Goal: Transaction & Acquisition: Purchase product/service

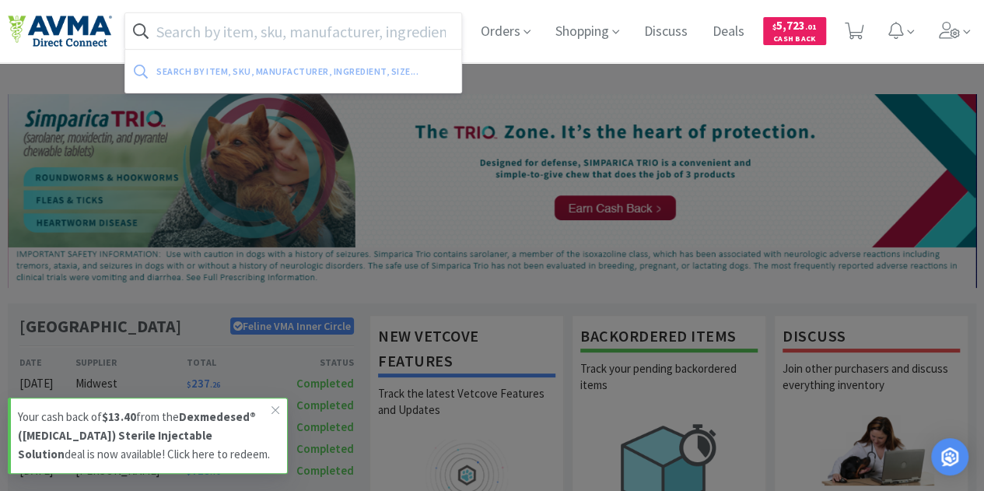
click at [341, 27] on input "text" at bounding box center [293, 31] width 336 height 36
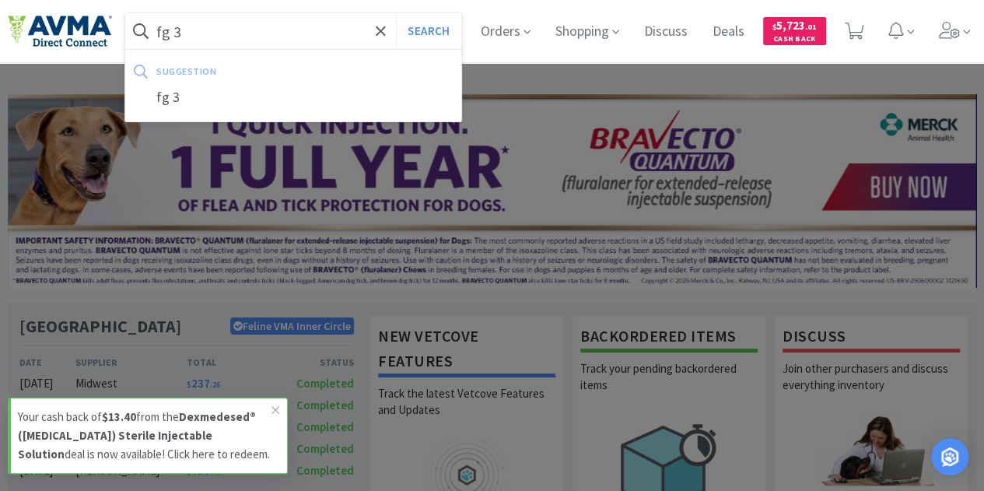
type input "fg 3"
click at [396, 13] on button "Search" at bounding box center [428, 31] width 65 height 36
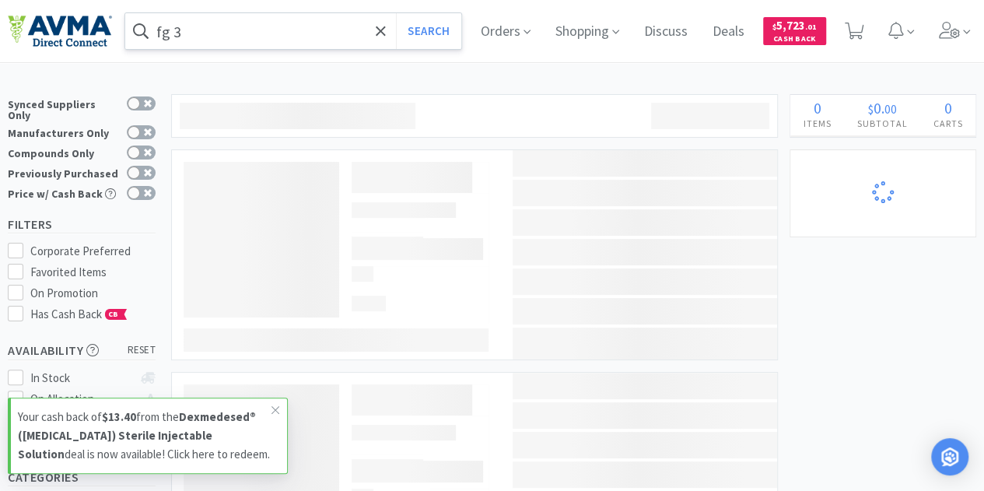
select select "2"
select select "1"
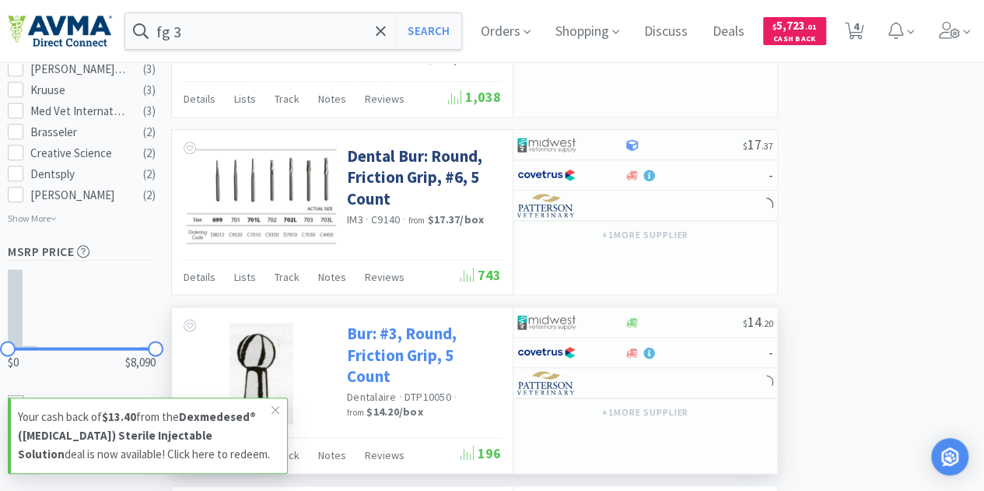
scroll to position [856, 0]
click at [405, 323] on link "Bur: #3, Round, Friction Grip, 5 Count" at bounding box center [422, 355] width 150 height 64
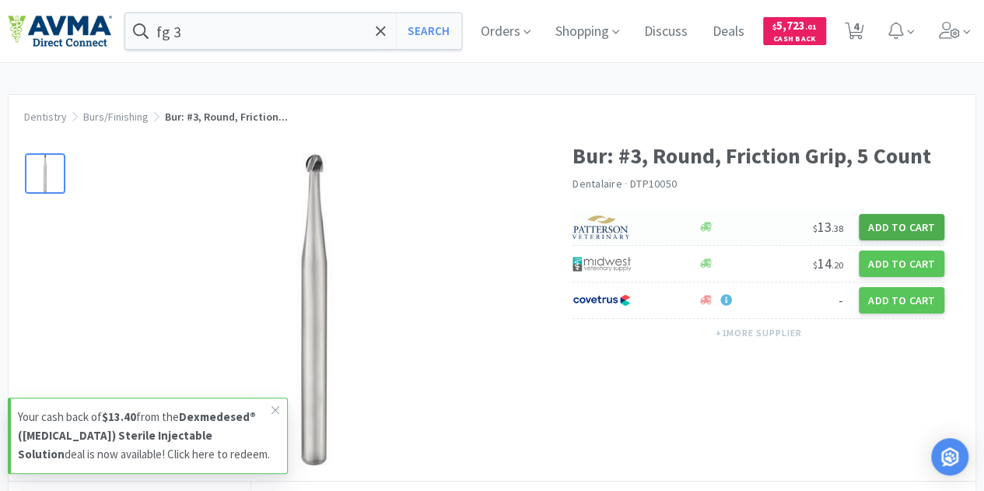
click at [912, 234] on button "Add to Cart" at bounding box center [902, 227] width 86 height 26
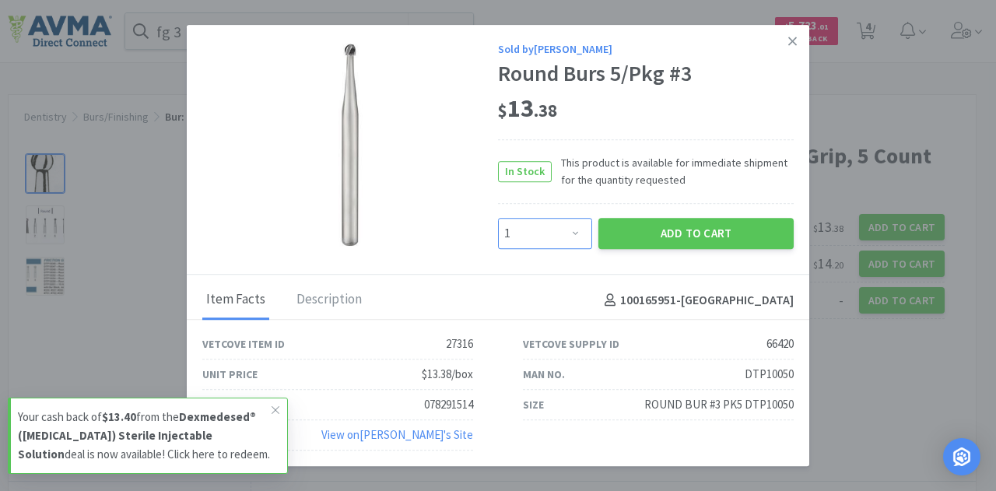
click at [577, 231] on select "Enter Quantity 1 2 3 4 5 6 7 8 9 10 11 12 13 14 15 16 17 18 19 20 Enter Quantity" at bounding box center [545, 233] width 94 height 31
select select "3"
click at [498, 219] on select "Enter Quantity 1 2 3 4 5 6 7 8 9 10 11 12 13 14 15 16 17 18 19 20 Enter Quantity" at bounding box center [545, 233] width 94 height 31
click at [667, 233] on button "Add to Cart" at bounding box center [695, 233] width 195 height 31
